Goal: Transaction & Acquisition: Purchase product/service

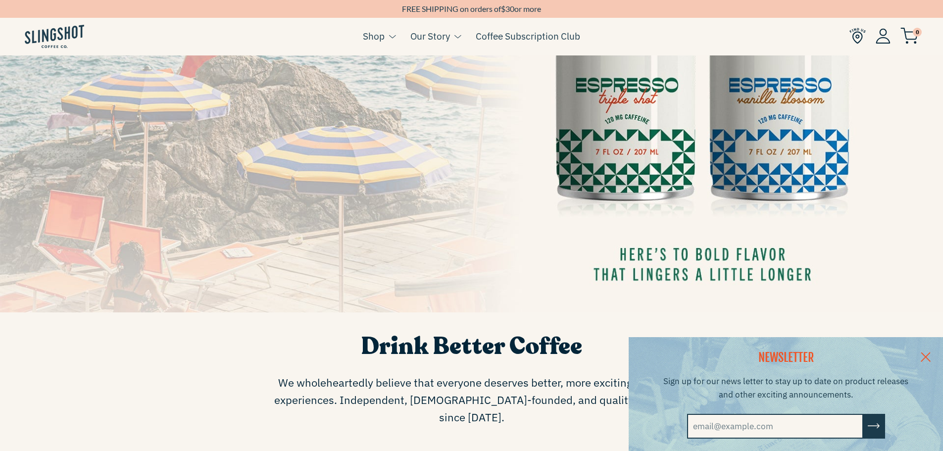
scroll to position [318, 0]
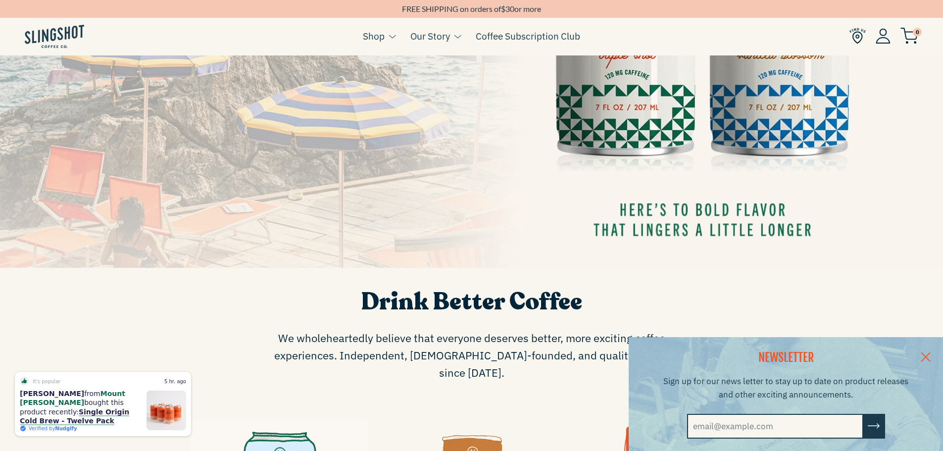
click at [930, 354] on link at bounding box center [926, 356] width 35 height 38
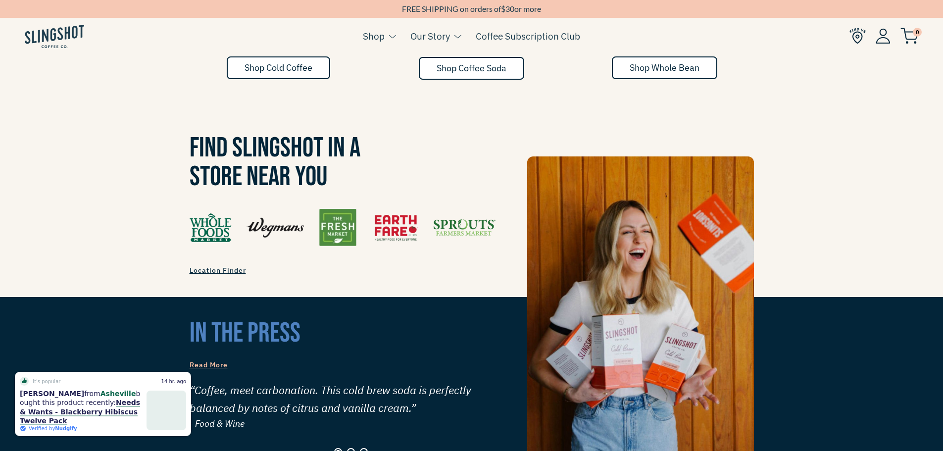
scroll to position [828, 0]
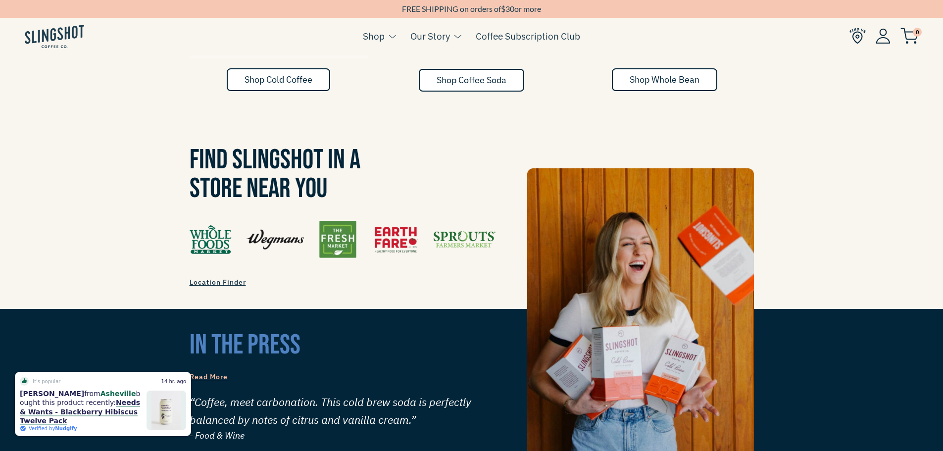
click at [209, 223] on img at bounding box center [343, 239] width 306 height 37
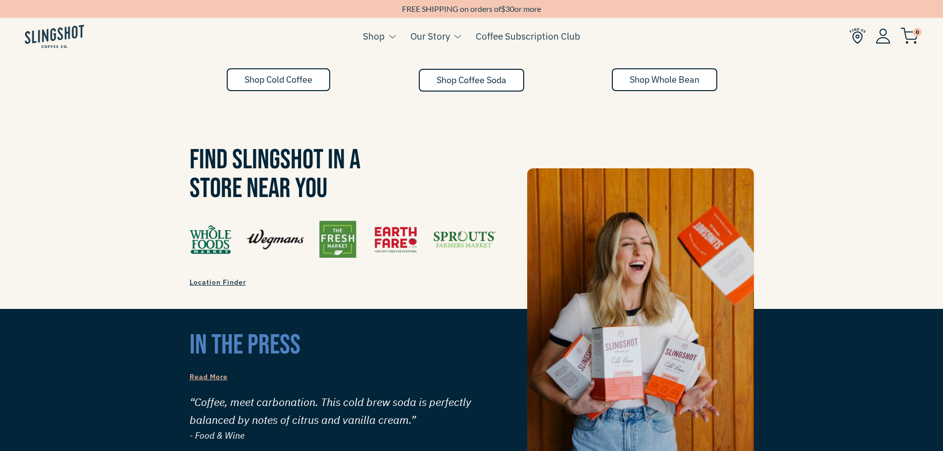
scroll to position [823, 0]
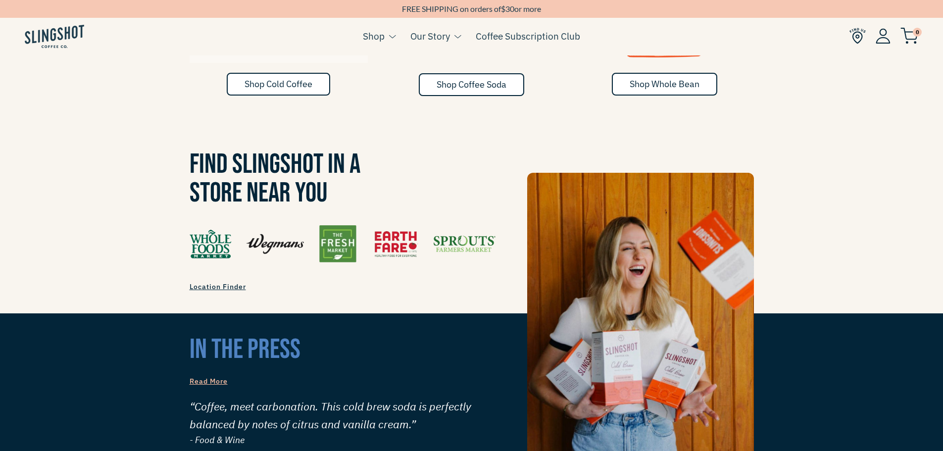
click at [212, 282] on span "Location Finder" at bounding box center [218, 286] width 56 height 9
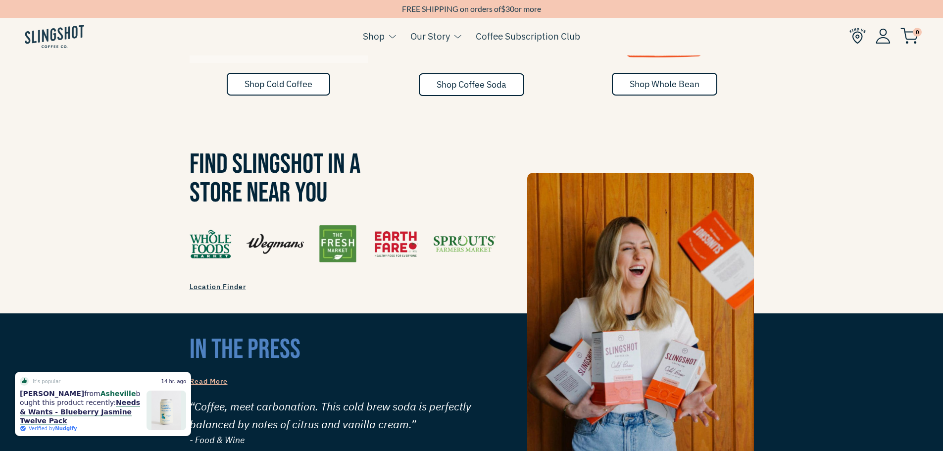
scroll to position [819, 0]
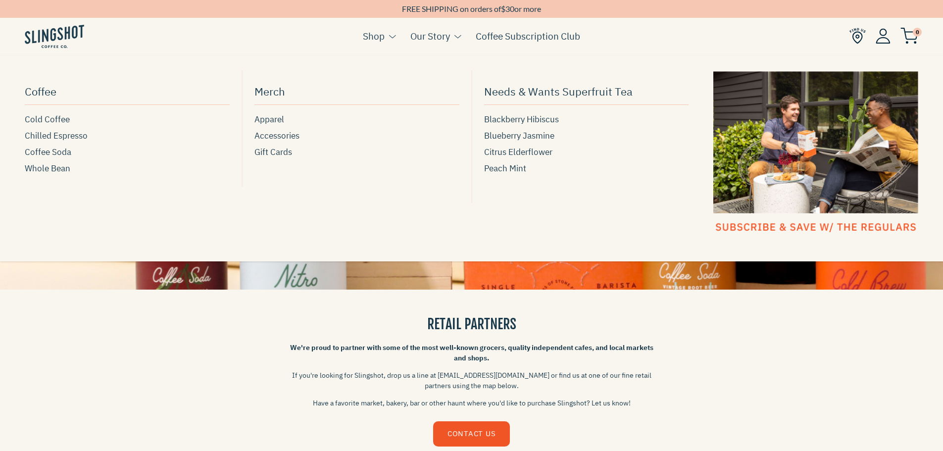
click at [376, 34] on link "Shop" at bounding box center [374, 36] width 22 height 15
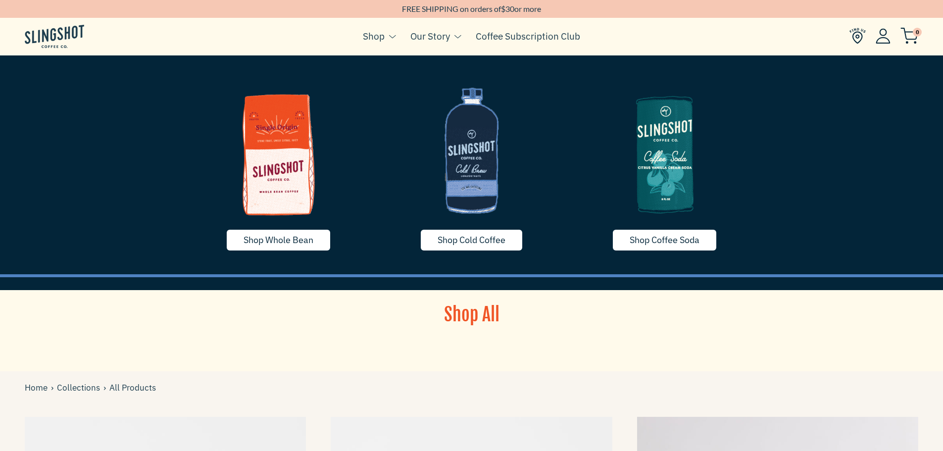
click at [457, 158] on img at bounding box center [472, 150] width 178 height 149
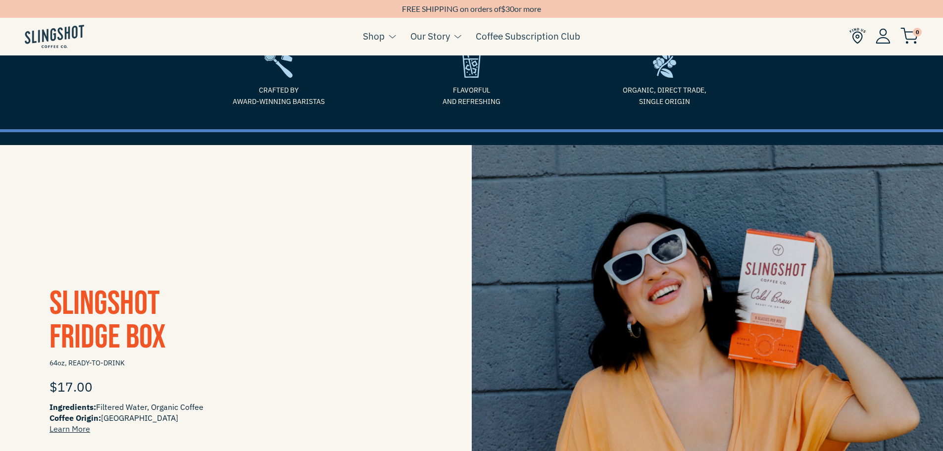
scroll to position [66, 0]
